Goal: Task Accomplishment & Management: Complete application form

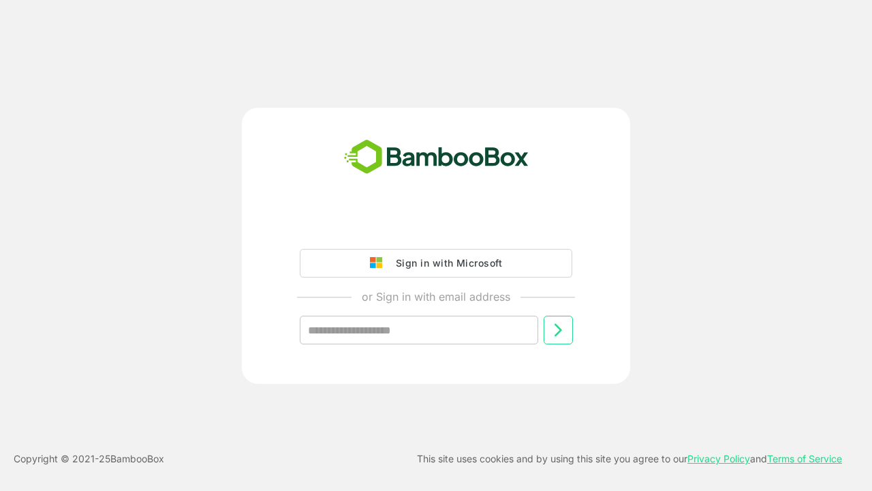
type input "**********"
click at [558, 330] on icon at bounding box center [558, 330] width 16 height 16
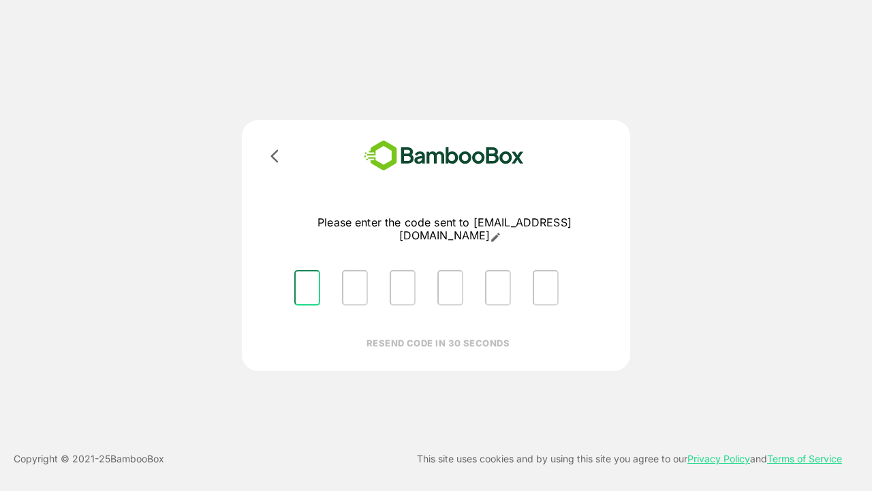
type input "*"
